Goal: Find specific page/section

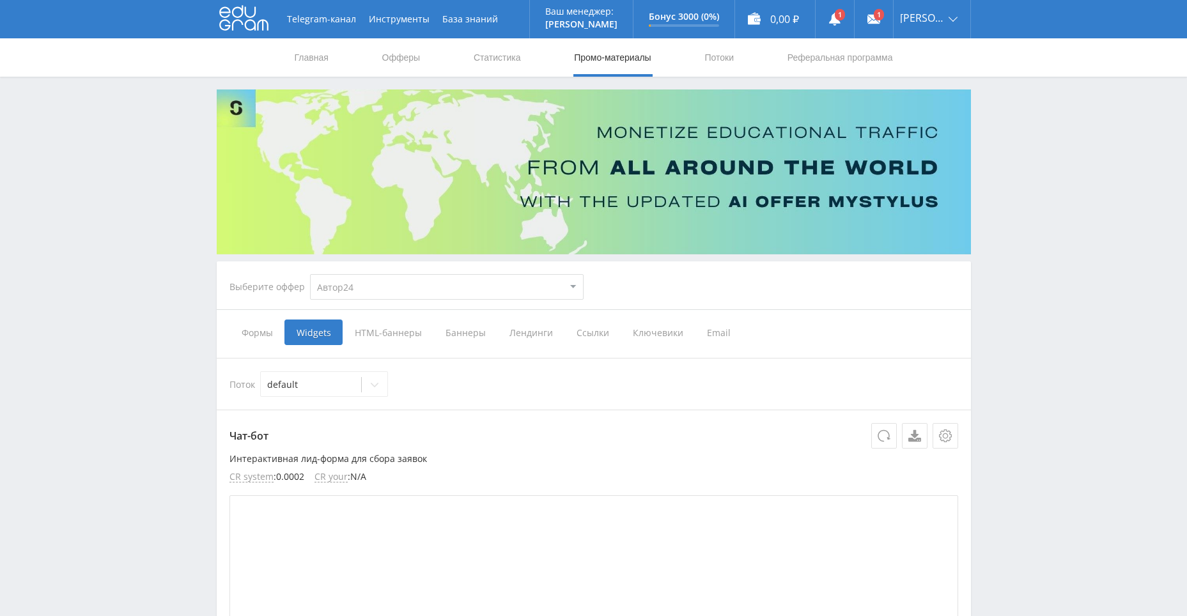
select select "1"
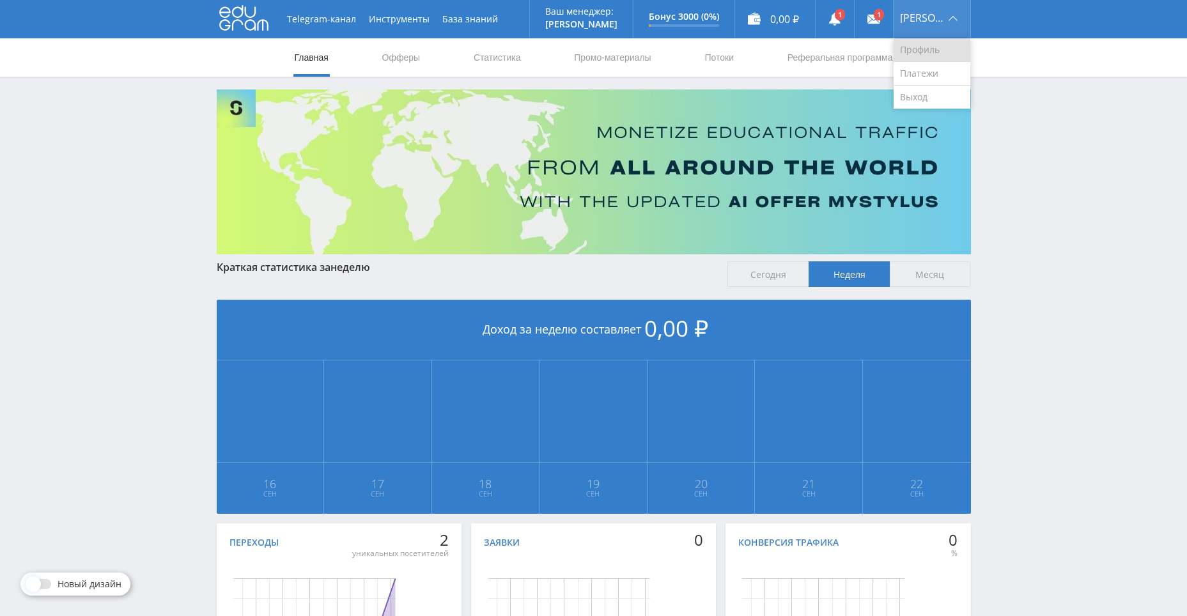
click at [931, 56] on link "Профиль" at bounding box center [931, 50] width 77 height 24
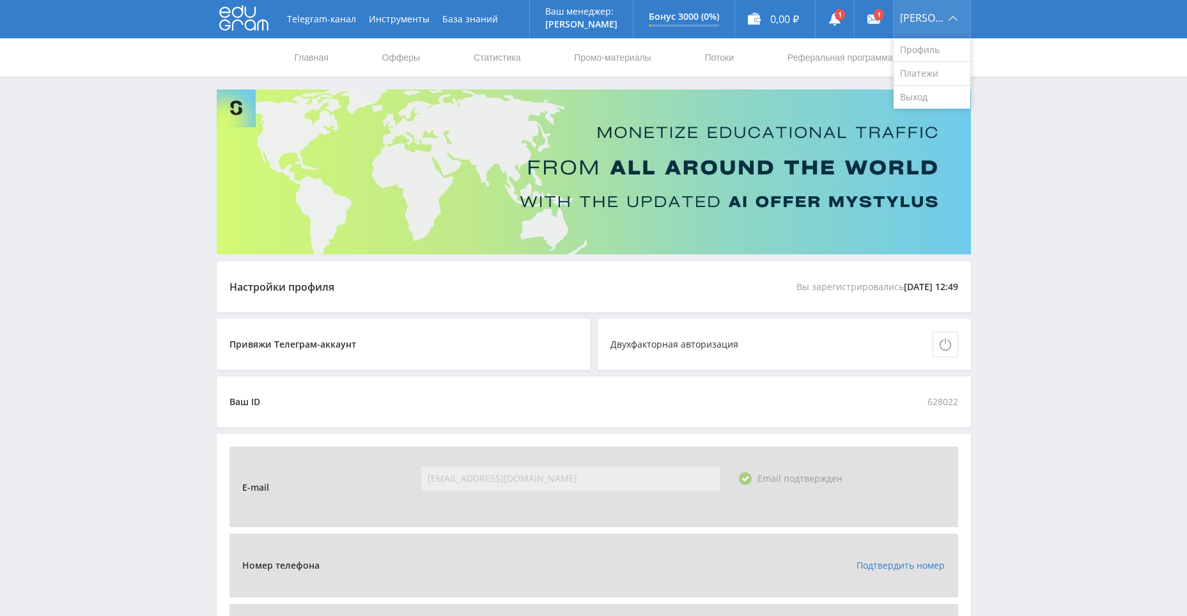
click at [938, 20] on span "[PERSON_NAME]" at bounding box center [922, 18] width 45 height 10
